Goal: Task Accomplishment & Management: Manage account settings

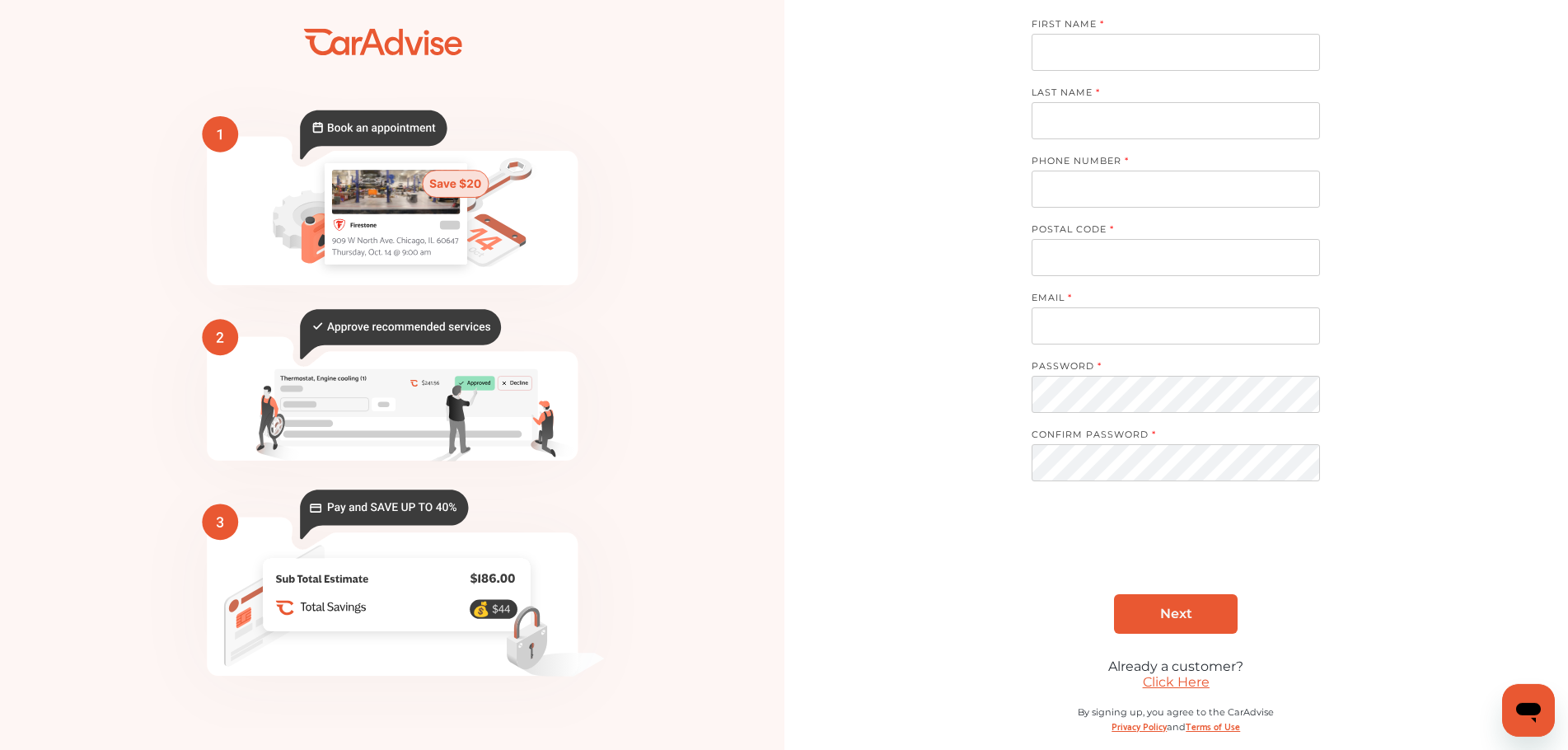
scroll to position [72, 0]
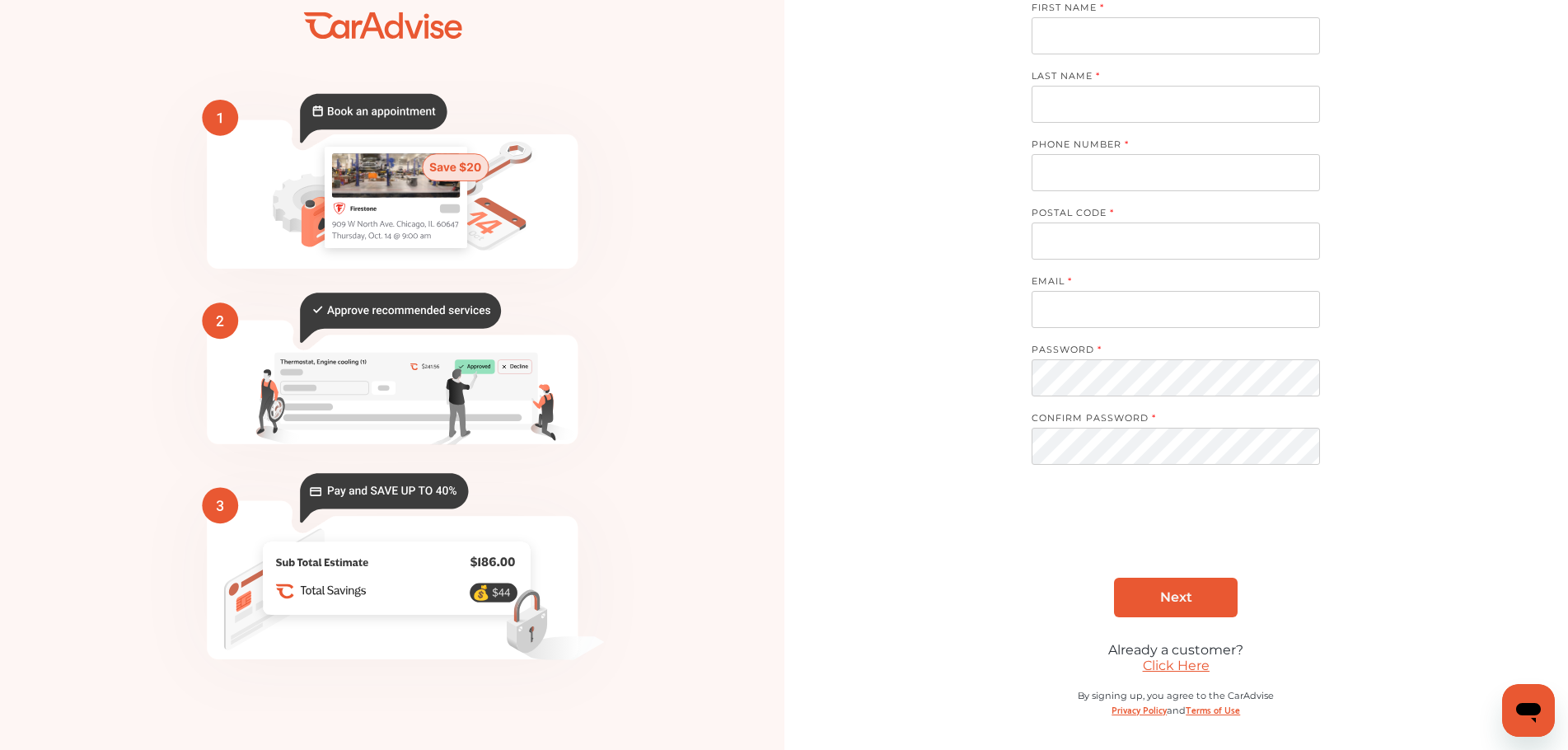
click at [1178, 663] on link "Click Here" at bounding box center [1176, 665] width 67 height 15
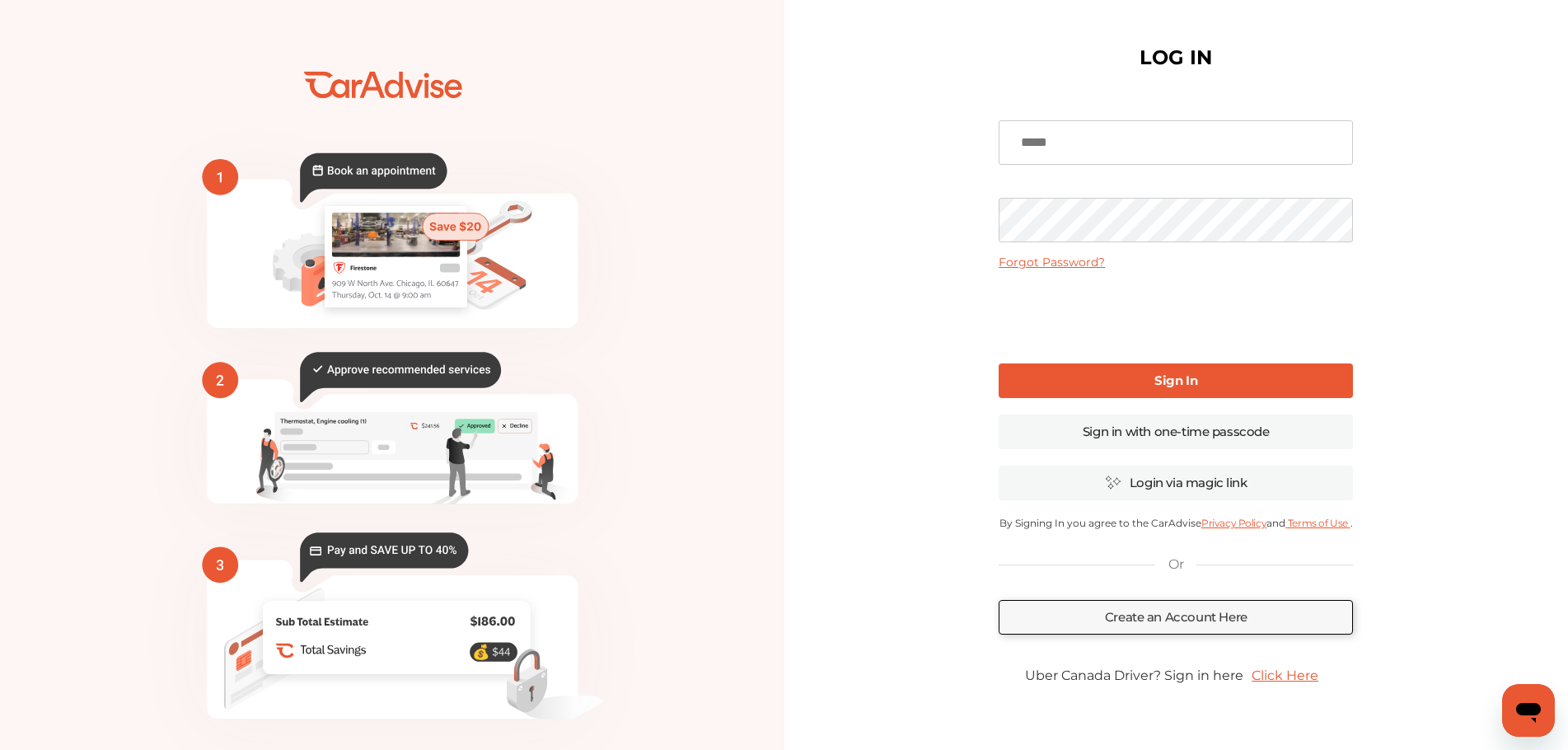
click at [1053, 142] on input at bounding box center [1176, 143] width 354 height 44
type input "**********"
click at [1178, 377] on b "Sign In" at bounding box center [1176, 380] width 43 height 15
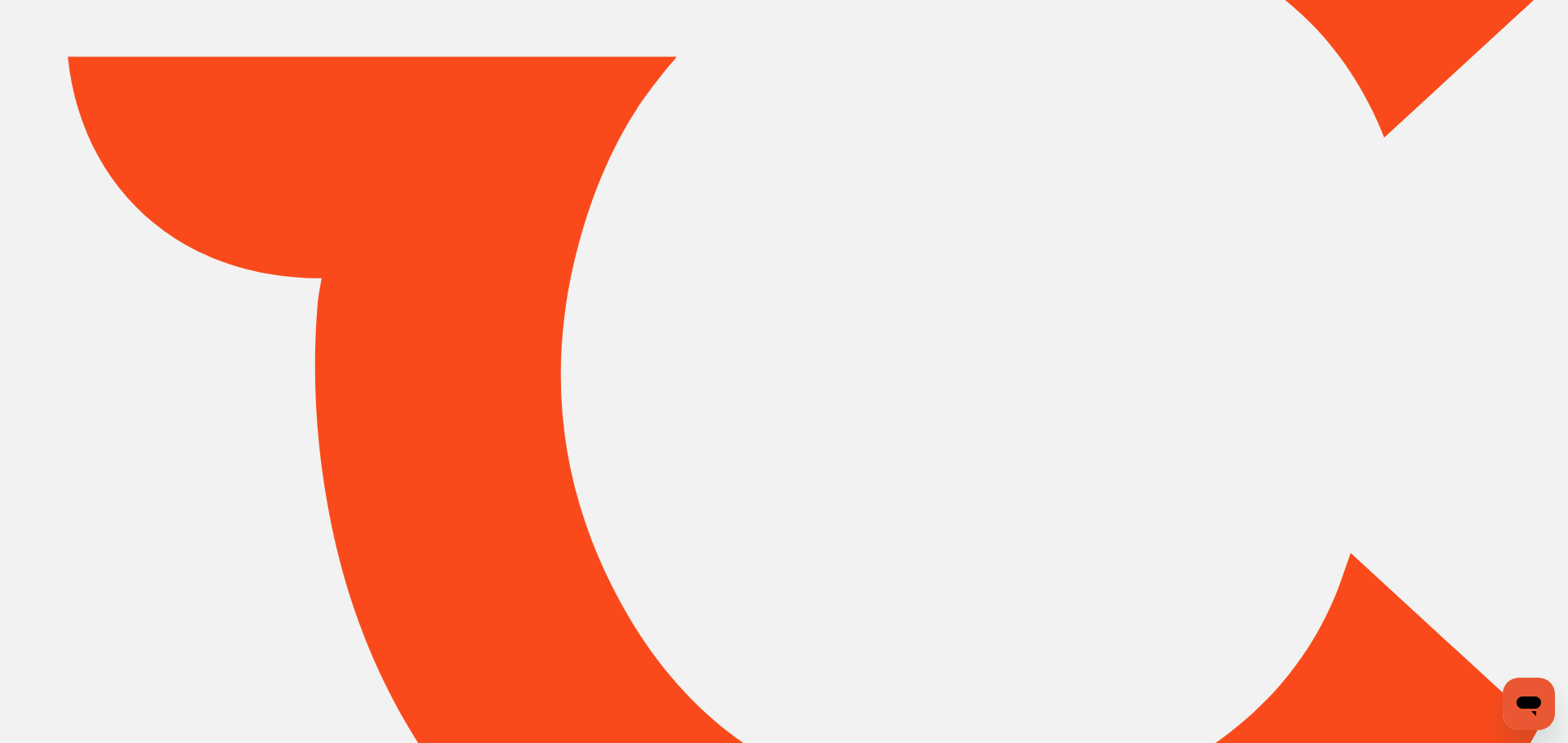
type input "*****"
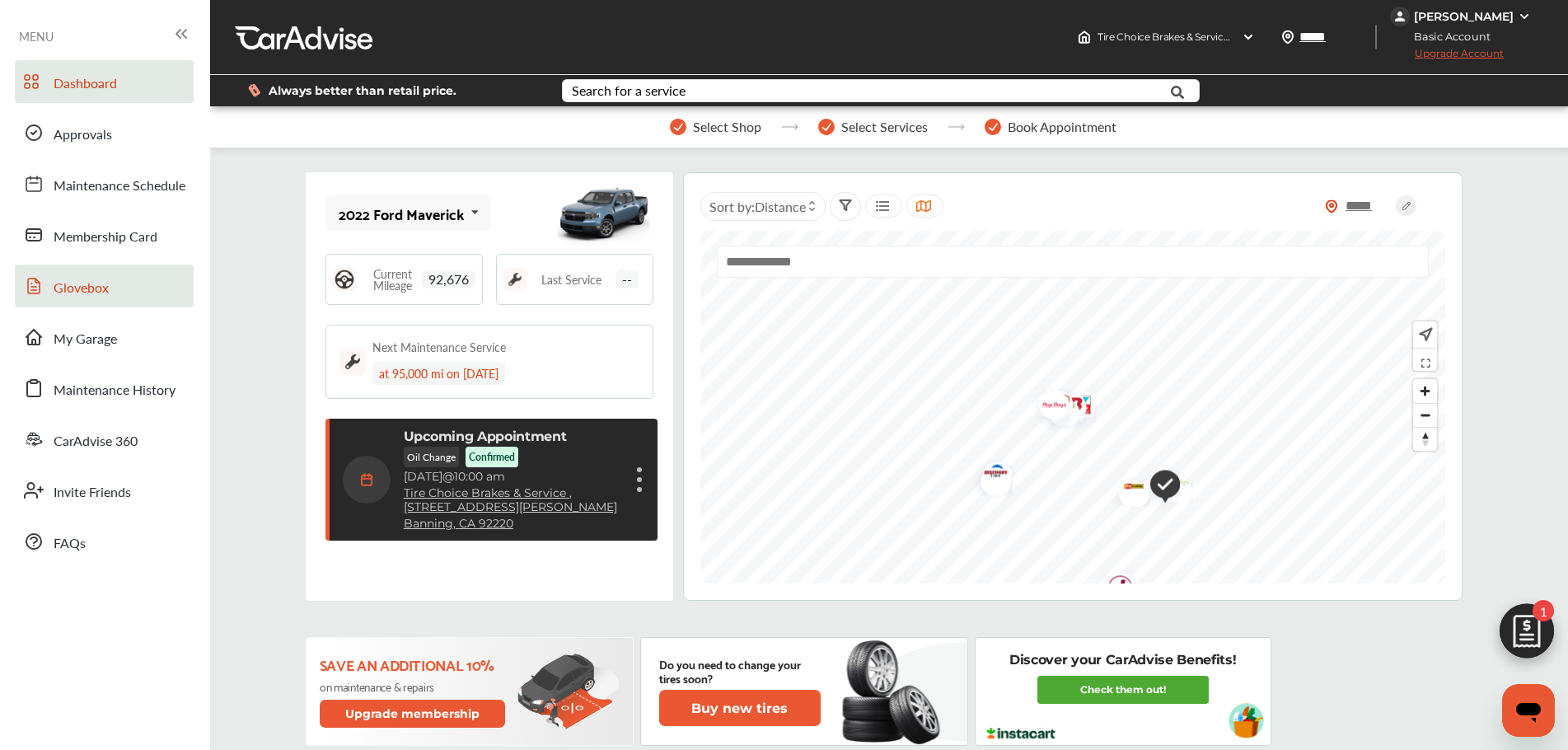
click at [80, 289] on span "Glovebox" at bounding box center [81, 288] width 56 height 21
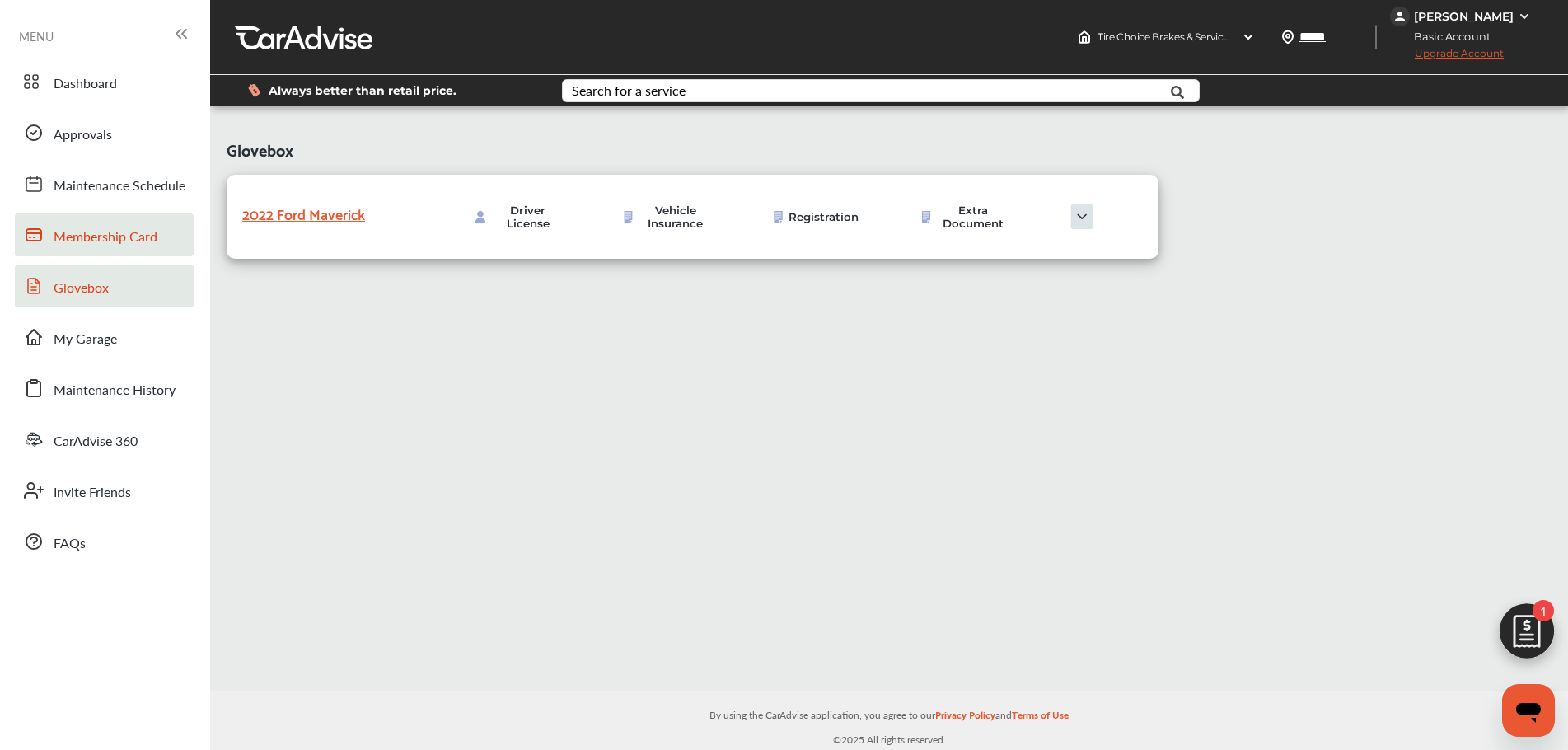
click at [82, 233] on span "Membership Card" at bounding box center [105, 237] width 104 height 21
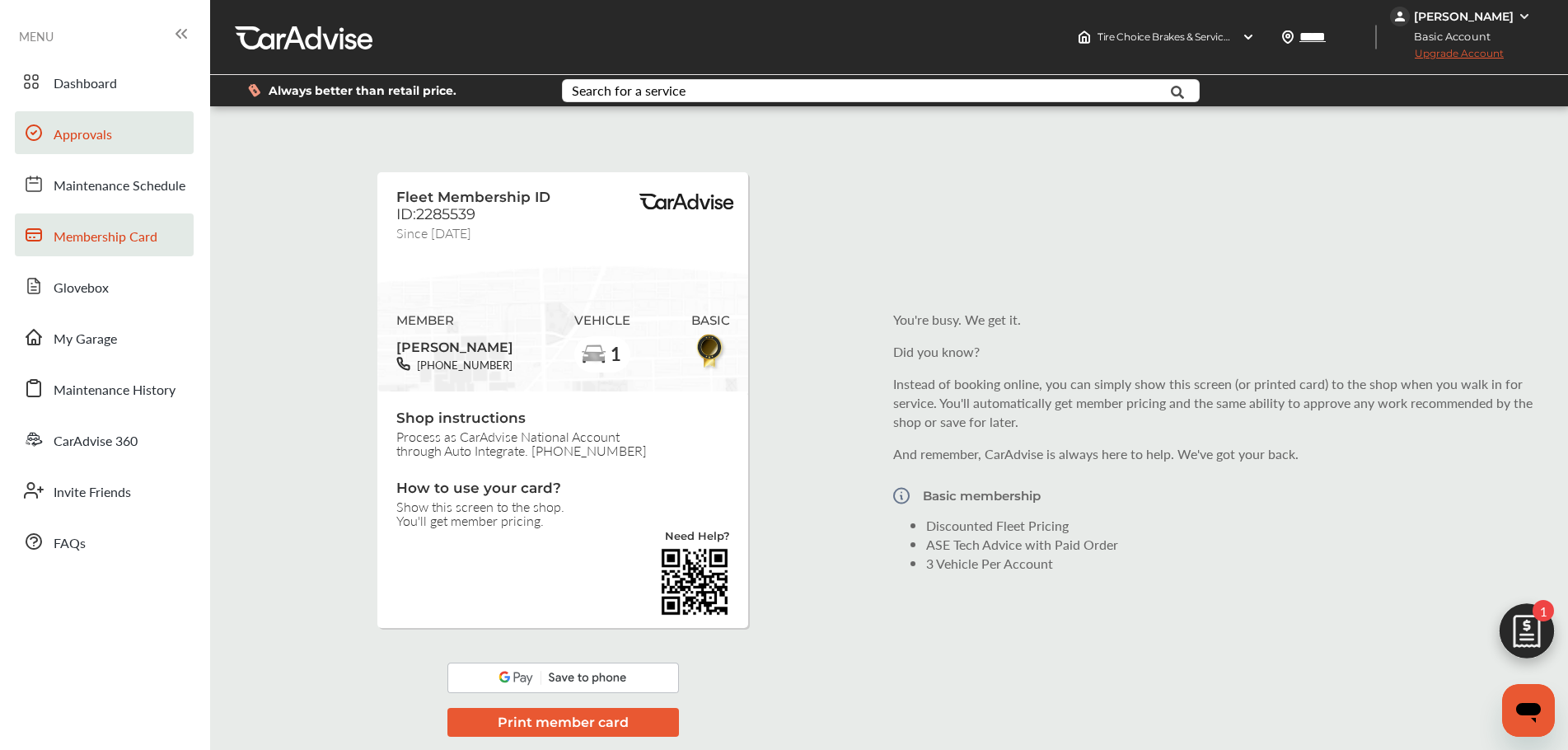
click at [107, 133] on span "Approvals" at bounding box center [83, 134] width 58 height 21
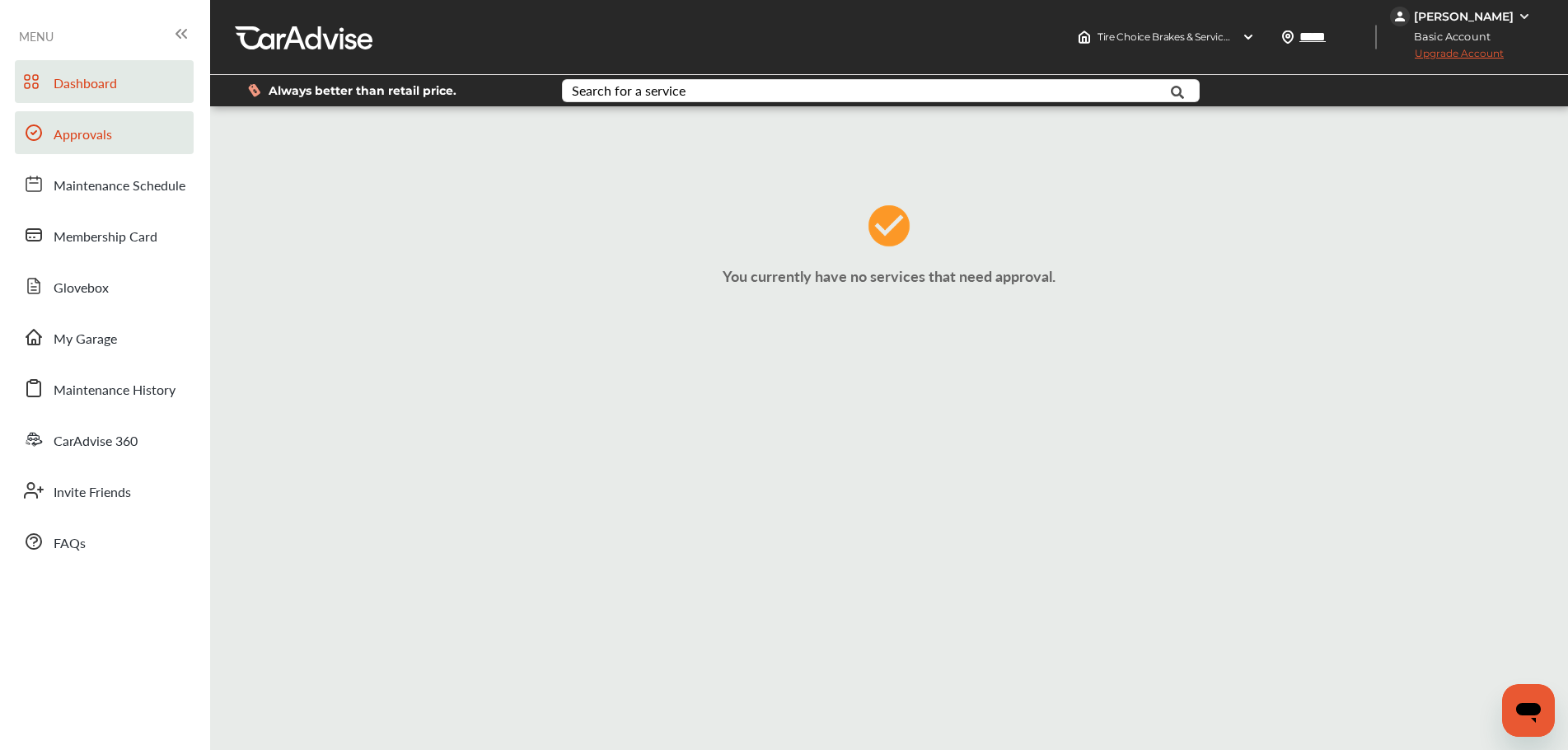
click at [82, 80] on span "Dashboard" at bounding box center [86, 84] width 63 height 21
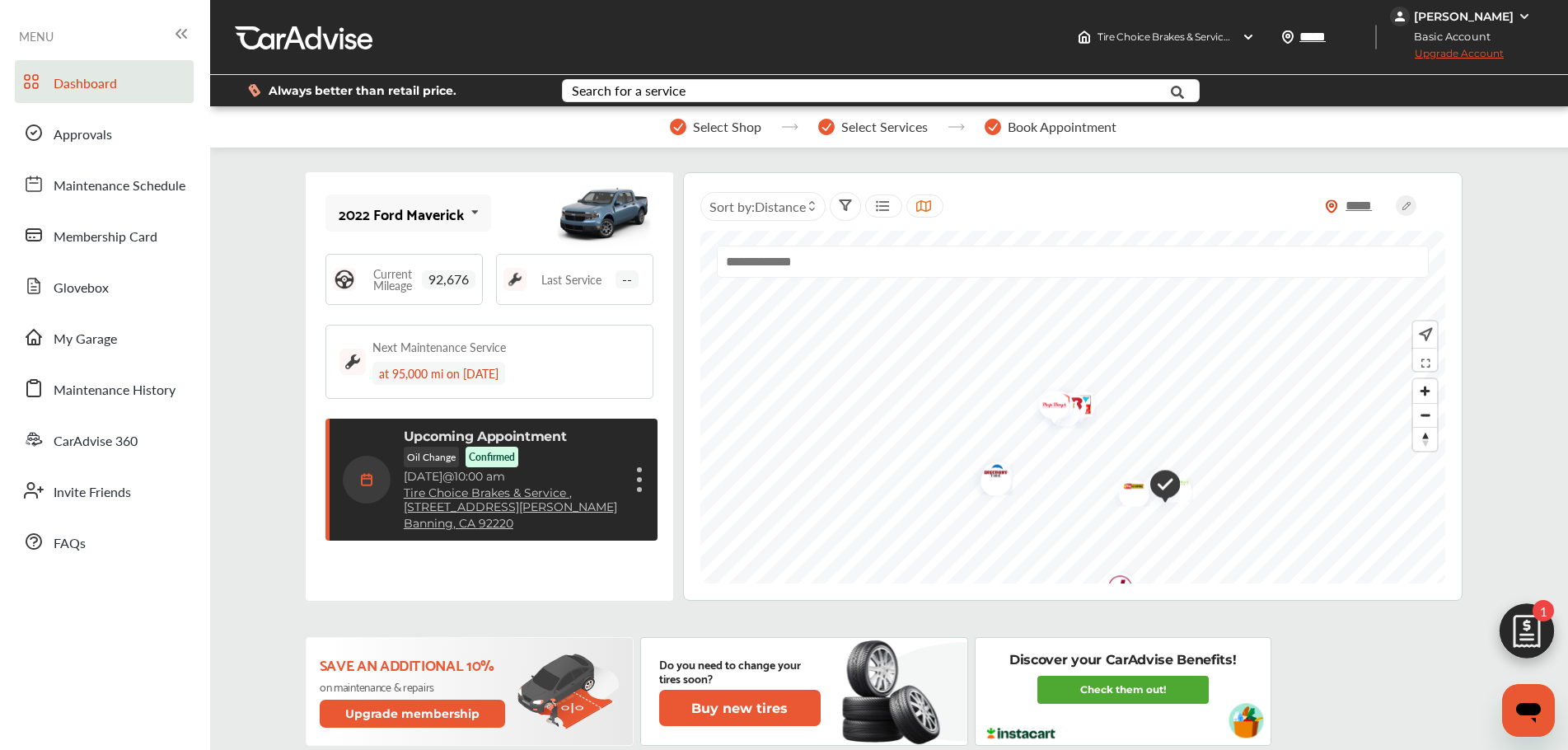
click at [1463, 52] on span "Upgrade Account" at bounding box center [1447, 57] width 114 height 21
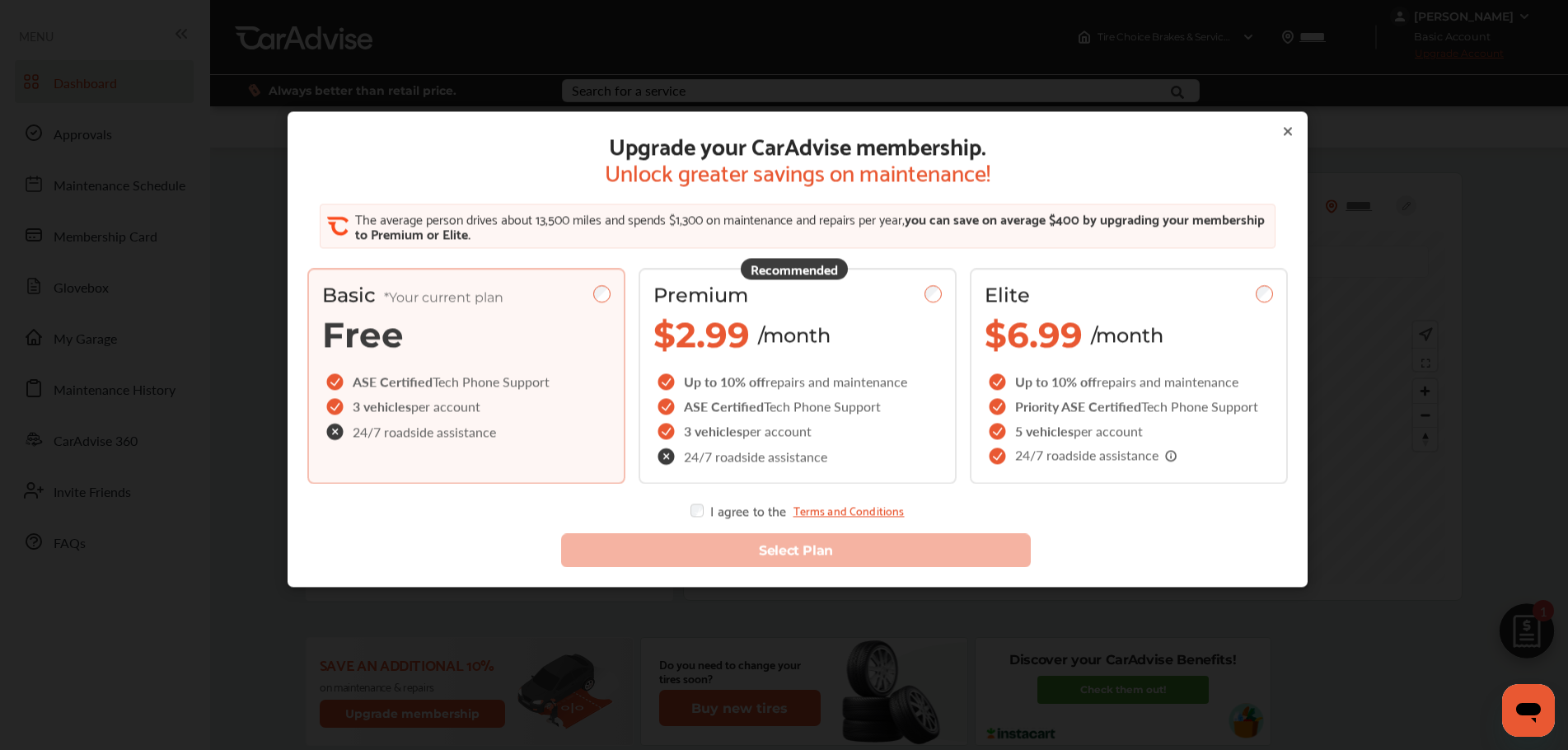
click at [1283, 127] on icon at bounding box center [1287, 130] width 13 height 13
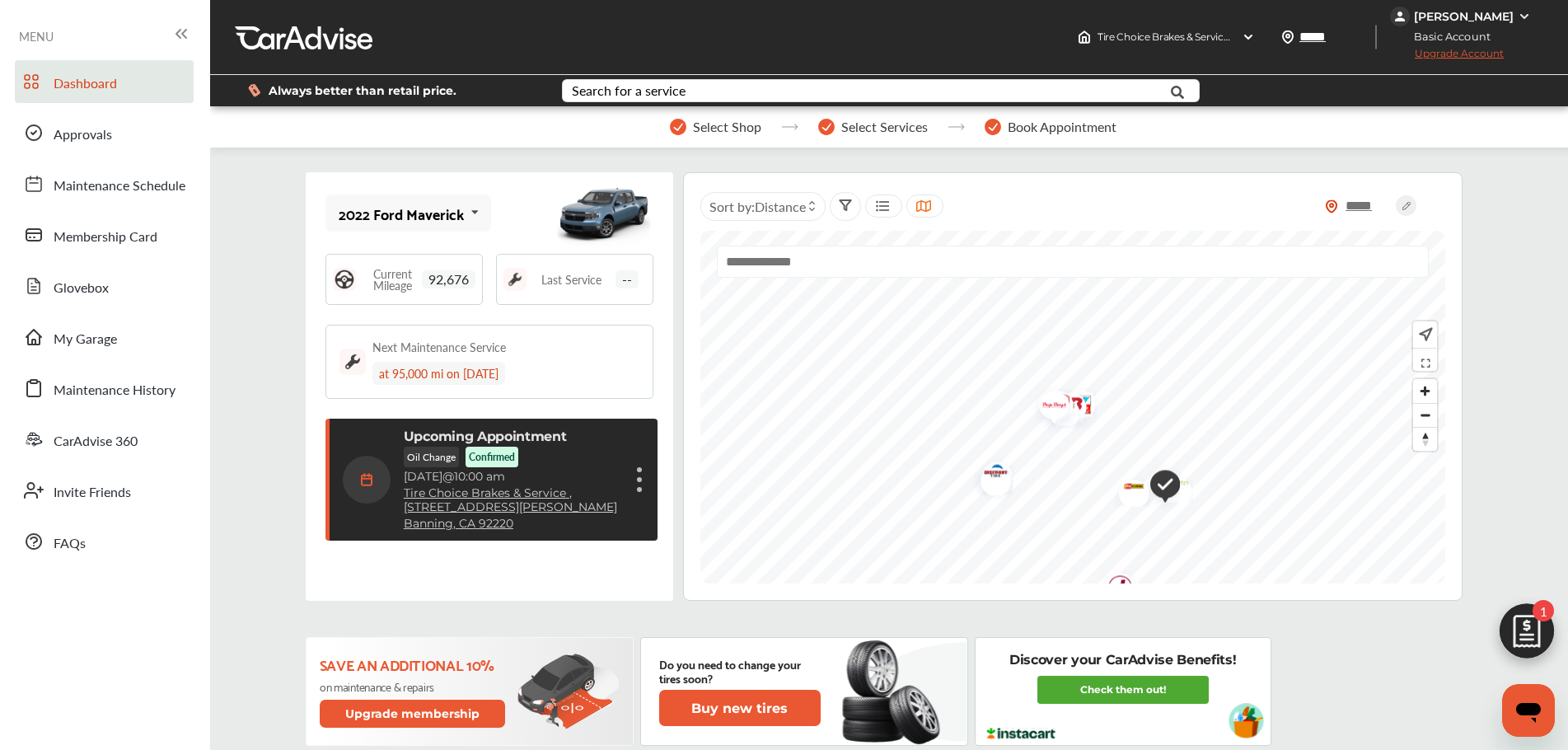
click at [1518, 15] on img at bounding box center [1524, 16] width 13 height 13
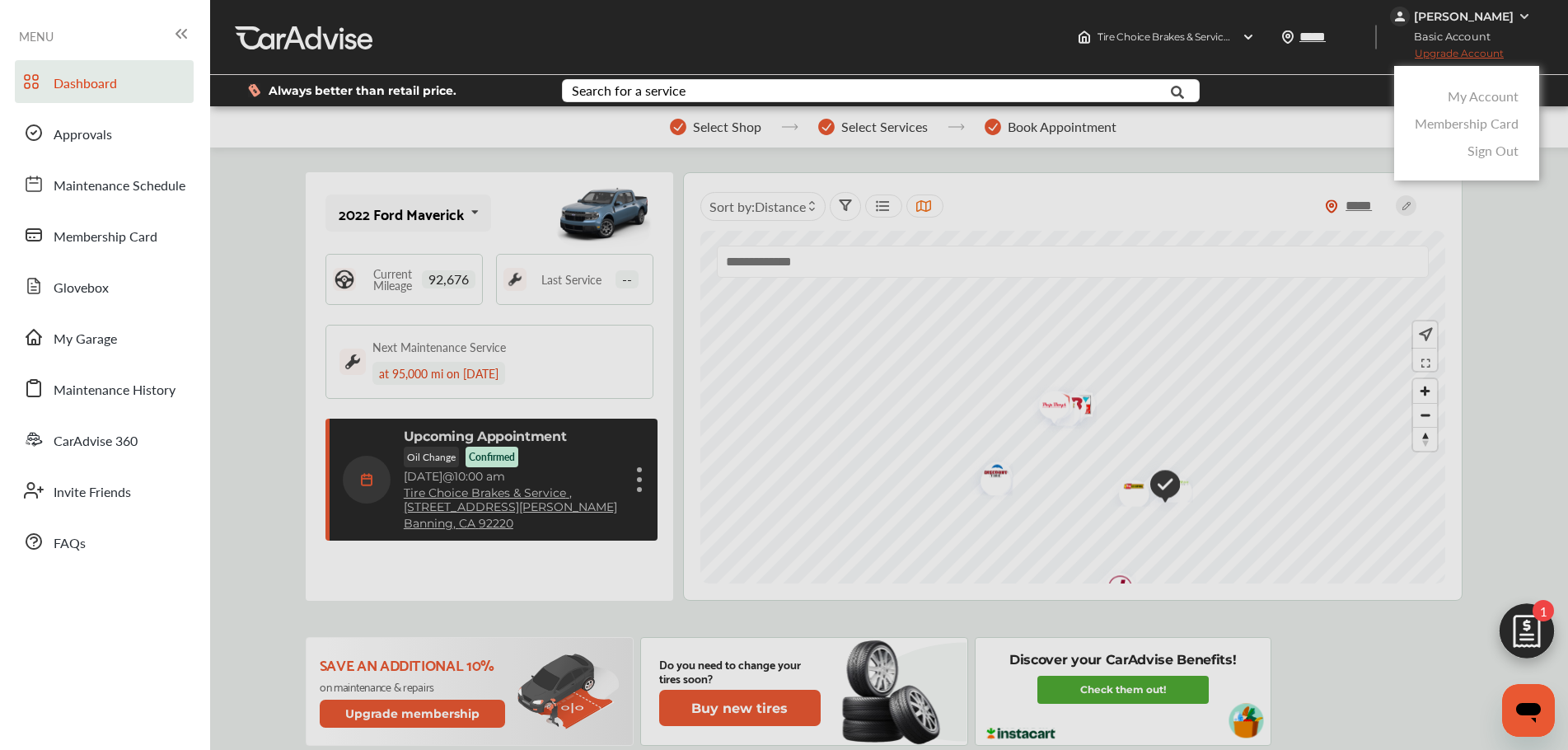
click at [1490, 149] on link "Sign Out" at bounding box center [1494, 151] width 51 height 19
